Goal: Information Seeking & Learning: Check status

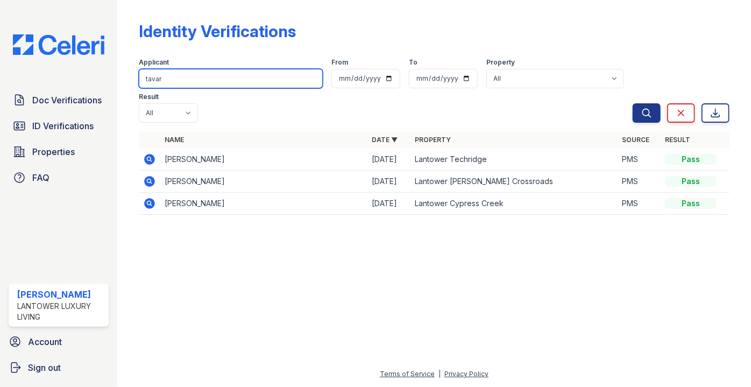
drag, startPoint x: 186, startPoint y: 78, endPoint x: 118, endPoint y: 90, distance: 69.2
click at [120, 90] on div "Identity Verifications Filter Applicant [GEOGRAPHIC_DATA] From To Property All …" at bounding box center [433, 193] width 633 height 387
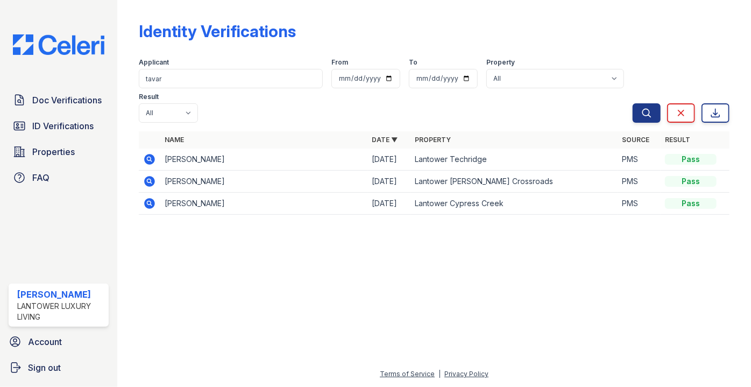
click at [118, 90] on div "Identity Verifications Filter Applicant [GEOGRAPHIC_DATA] From To Property All …" at bounding box center [433, 193] width 633 height 387
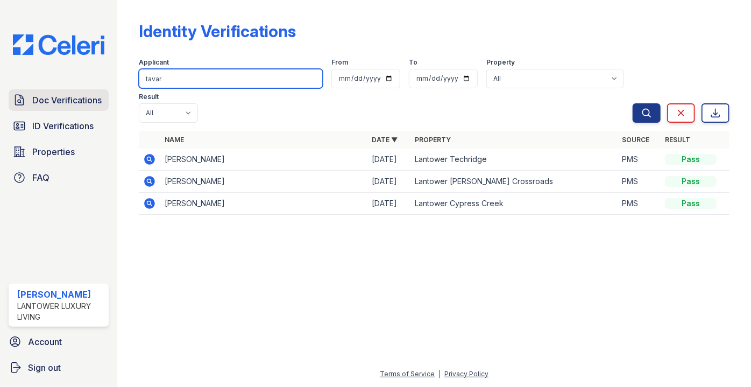
drag, startPoint x: 169, startPoint y: 75, endPoint x: 106, endPoint y: 94, distance: 65.7
click at [106, 94] on div "Doc Verifications ID Verifications Properties FAQ [PERSON_NAME] Lantower Luxury…" at bounding box center [375, 193] width 751 height 387
type input "[PERSON_NAME]"
click at [632, 103] on button "Search" at bounding box center [646, 112] width 28 height 19
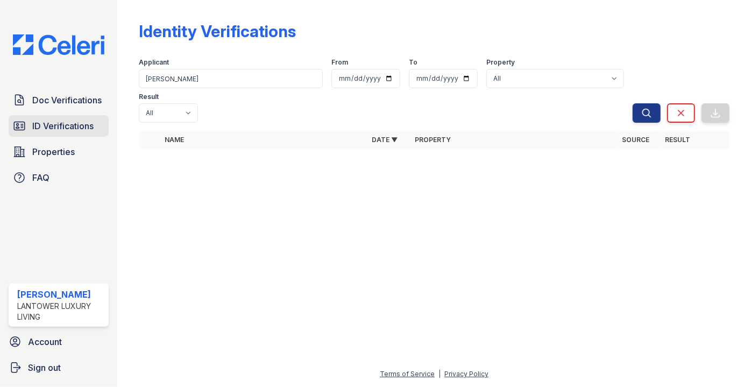
click at [60, 123] on span "ID Verifications" at bounding box center [62, 125] width 61 height 13
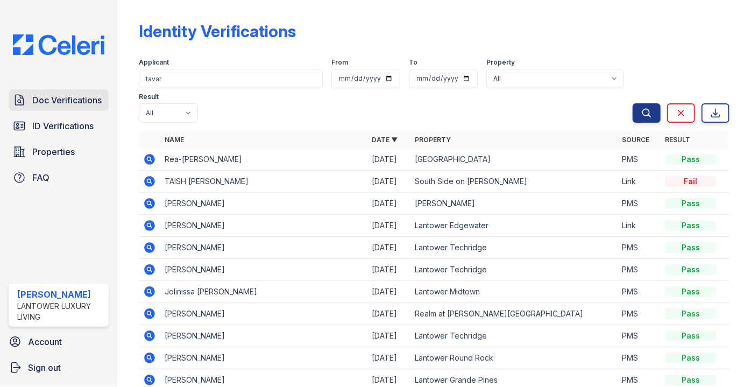
click at [58, 110] on link "Doc Verifications" at bounding box center [59, 100] width 100 height 22
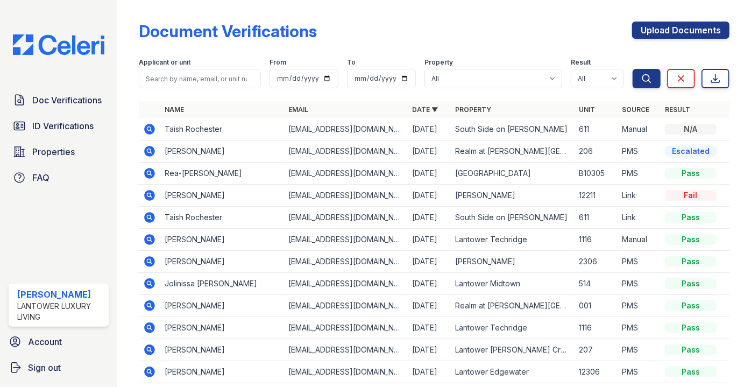
click at [201, 78] on input "search" at bounding box center [200, 78] width 122 height 19
type input "g"
type input "[PERSON_NAME]"
click at [632, 69] on button "Search" at bounding box center [646, 78] width 28 height 19
